Goal: Information Seeking & Learning: Compare options

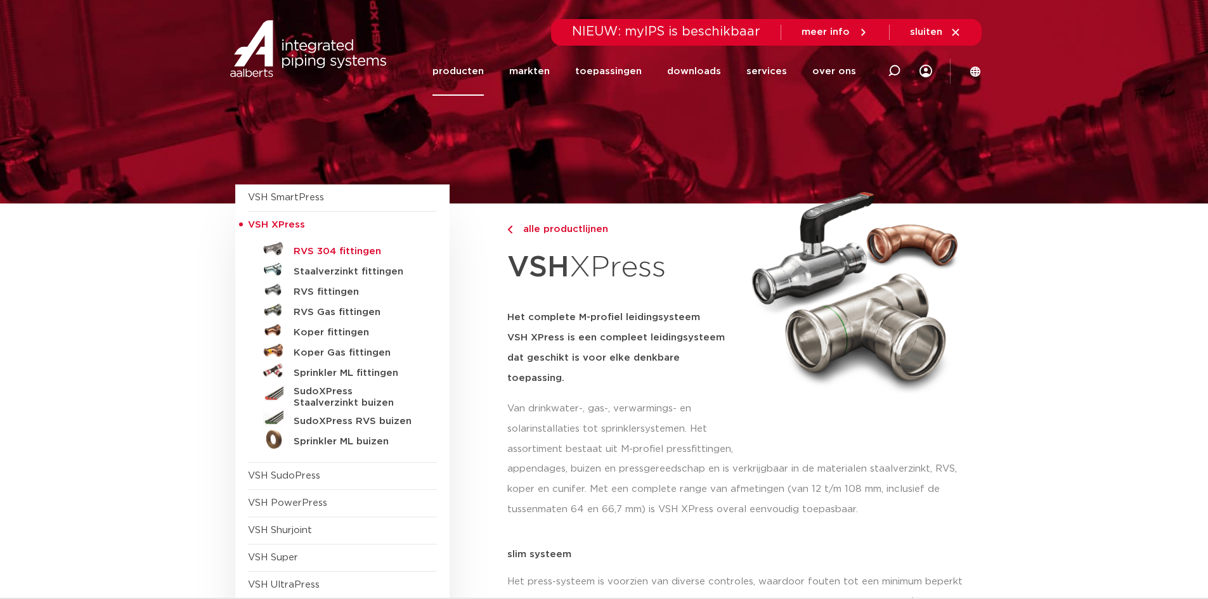
click at [324, 247] on h5 "RVS 304 fittingen" at bounding box center [357, 251] width 126 height 11
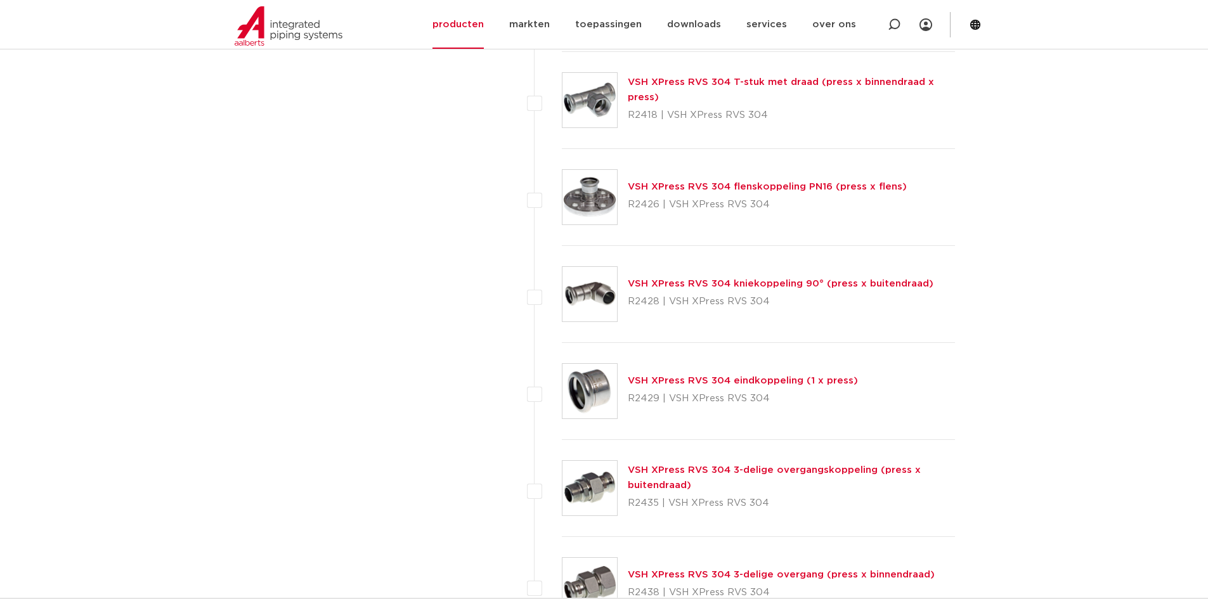
scroll to position [1649, 0]
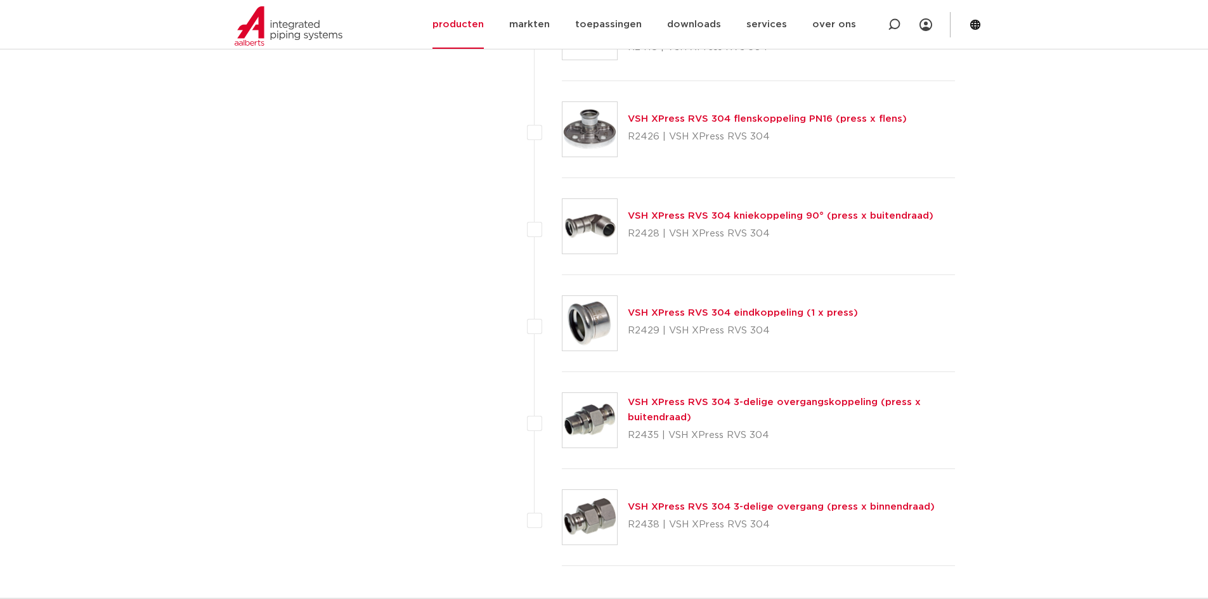
click at [598, 141] on img at bounding box center [590, 129] width 55 height 55
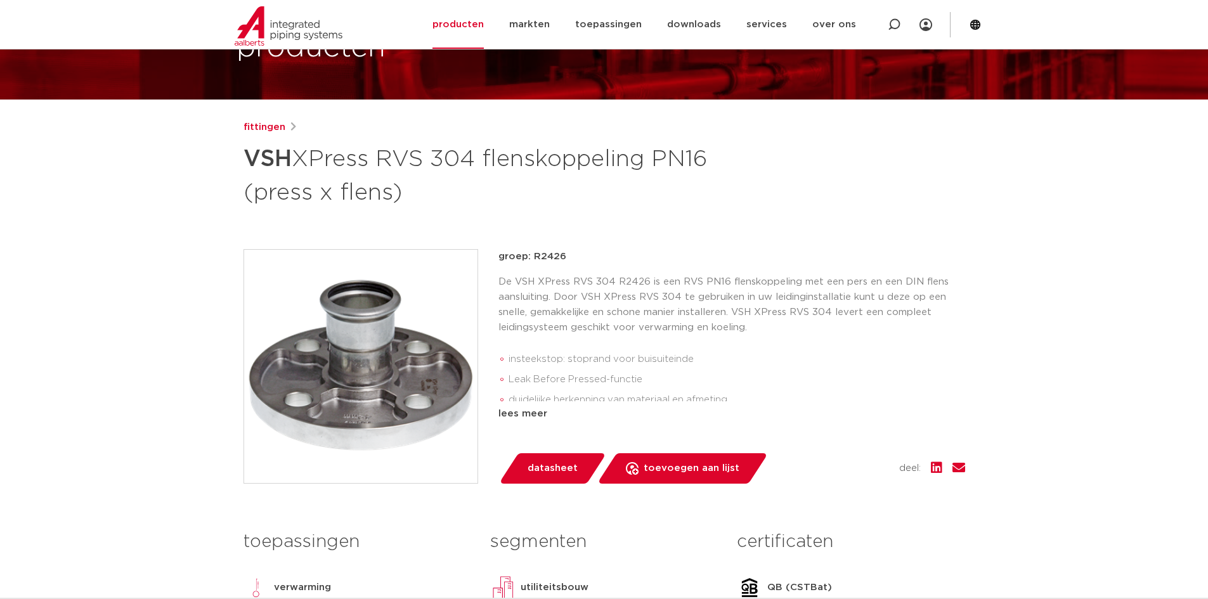
scroll to position [127, 0]
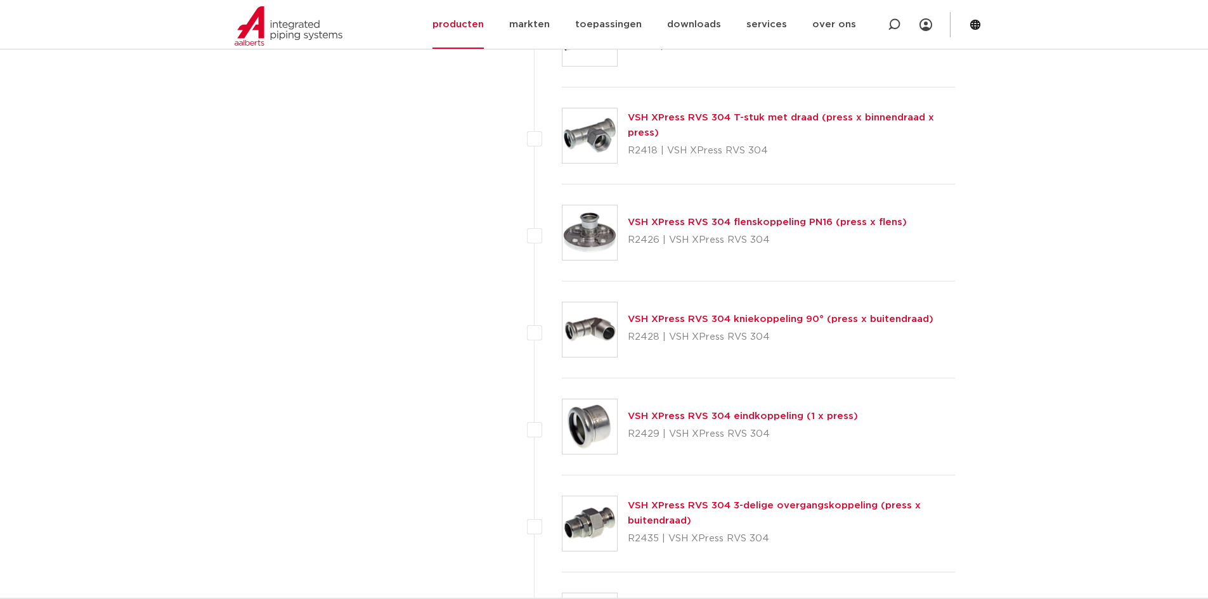
scroll to position [1522, 0]
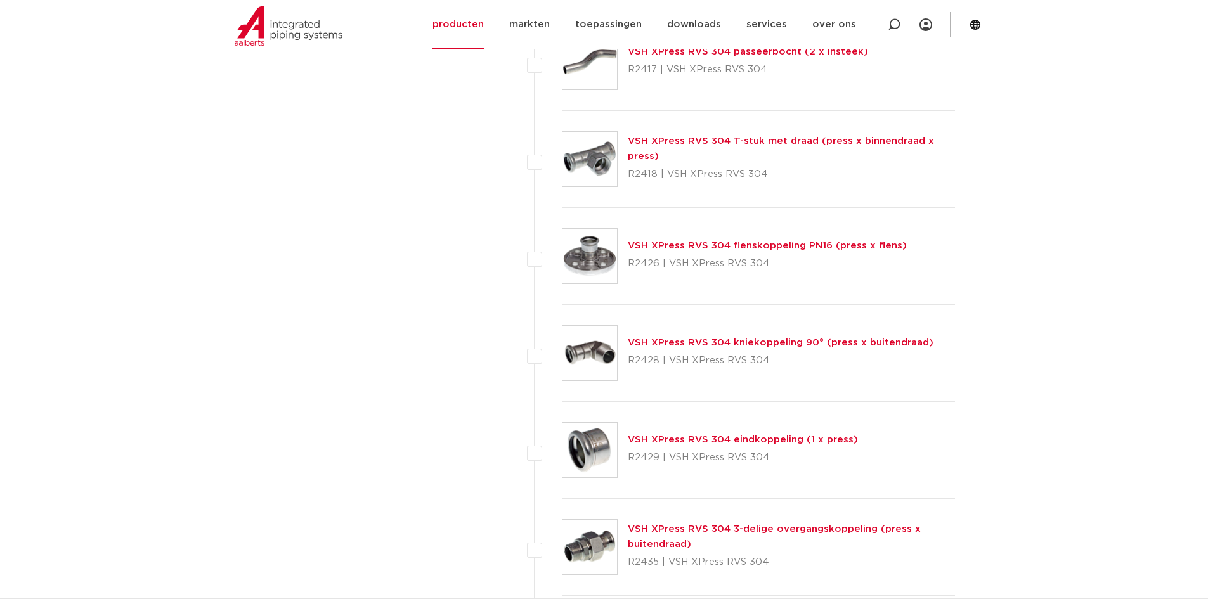
click at [565, 435] on img at bounding box center [590, 450] width 55 height 55
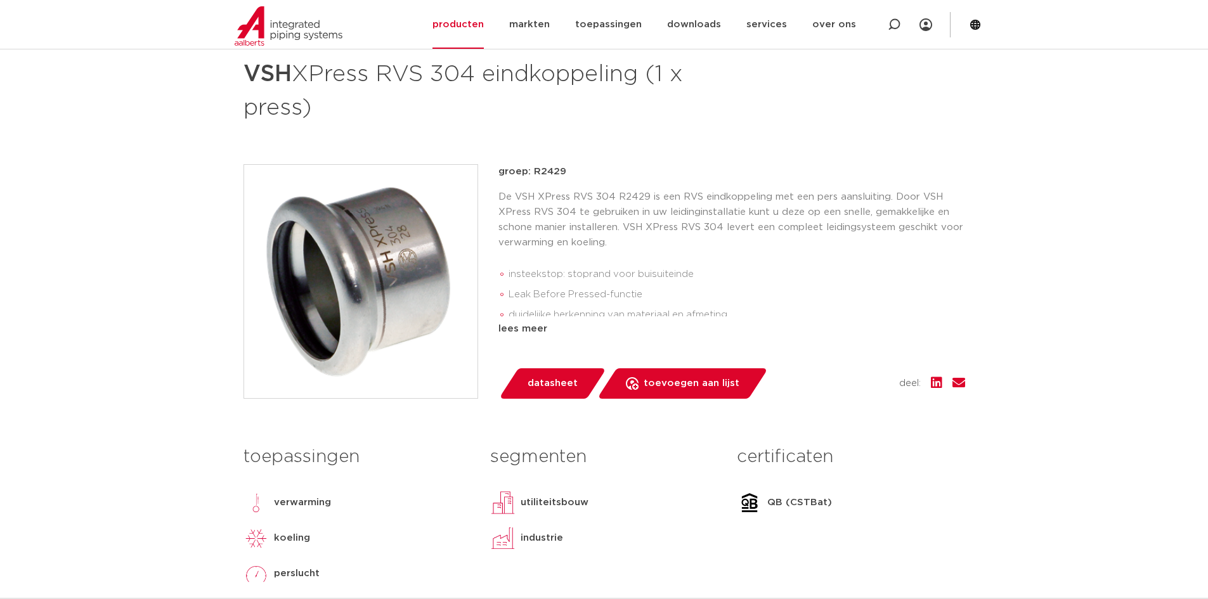
scroll to position [190, 0]
